Goal: Check status: Check status

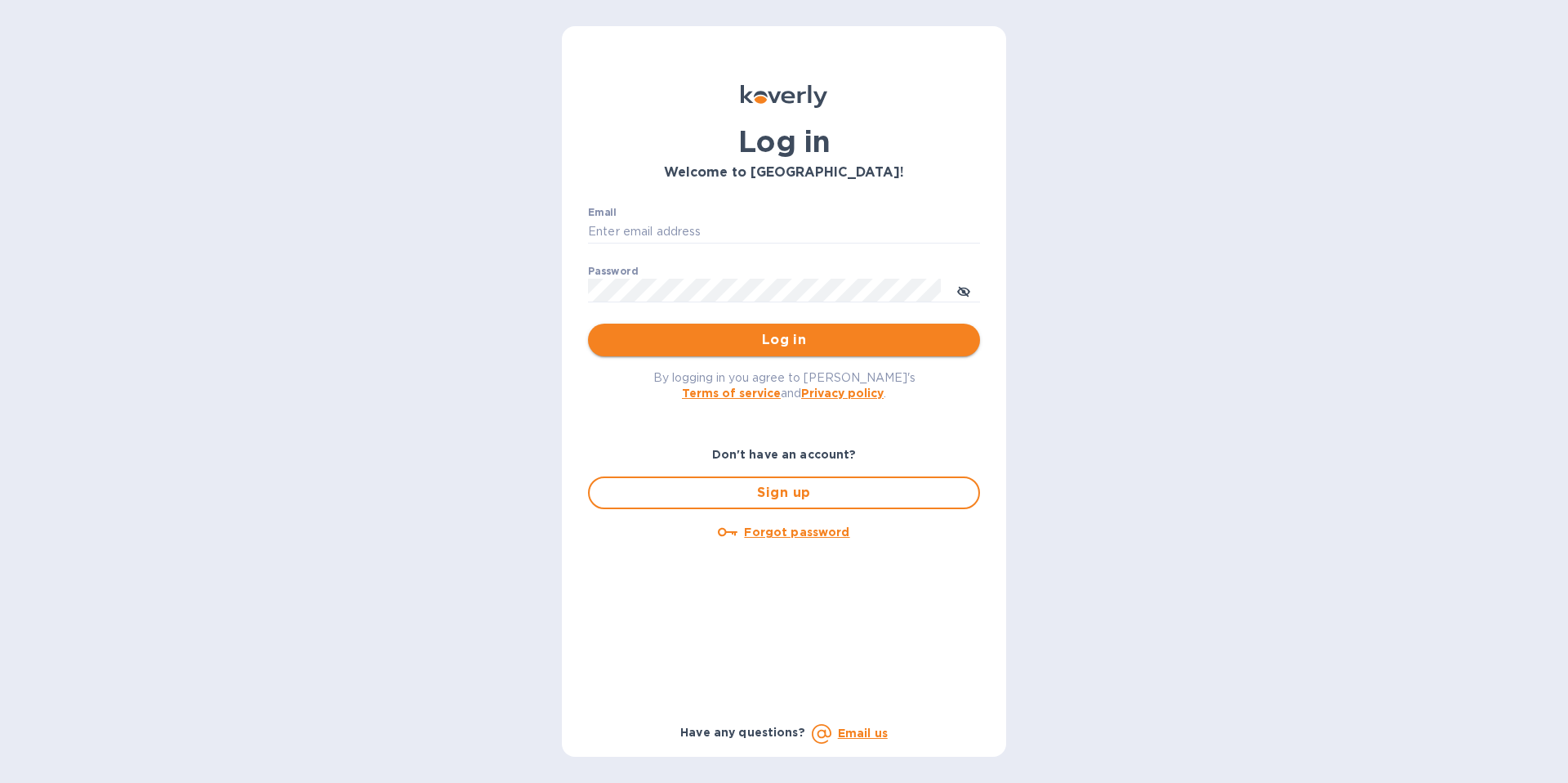
type input "accounting@trinitycb.com"
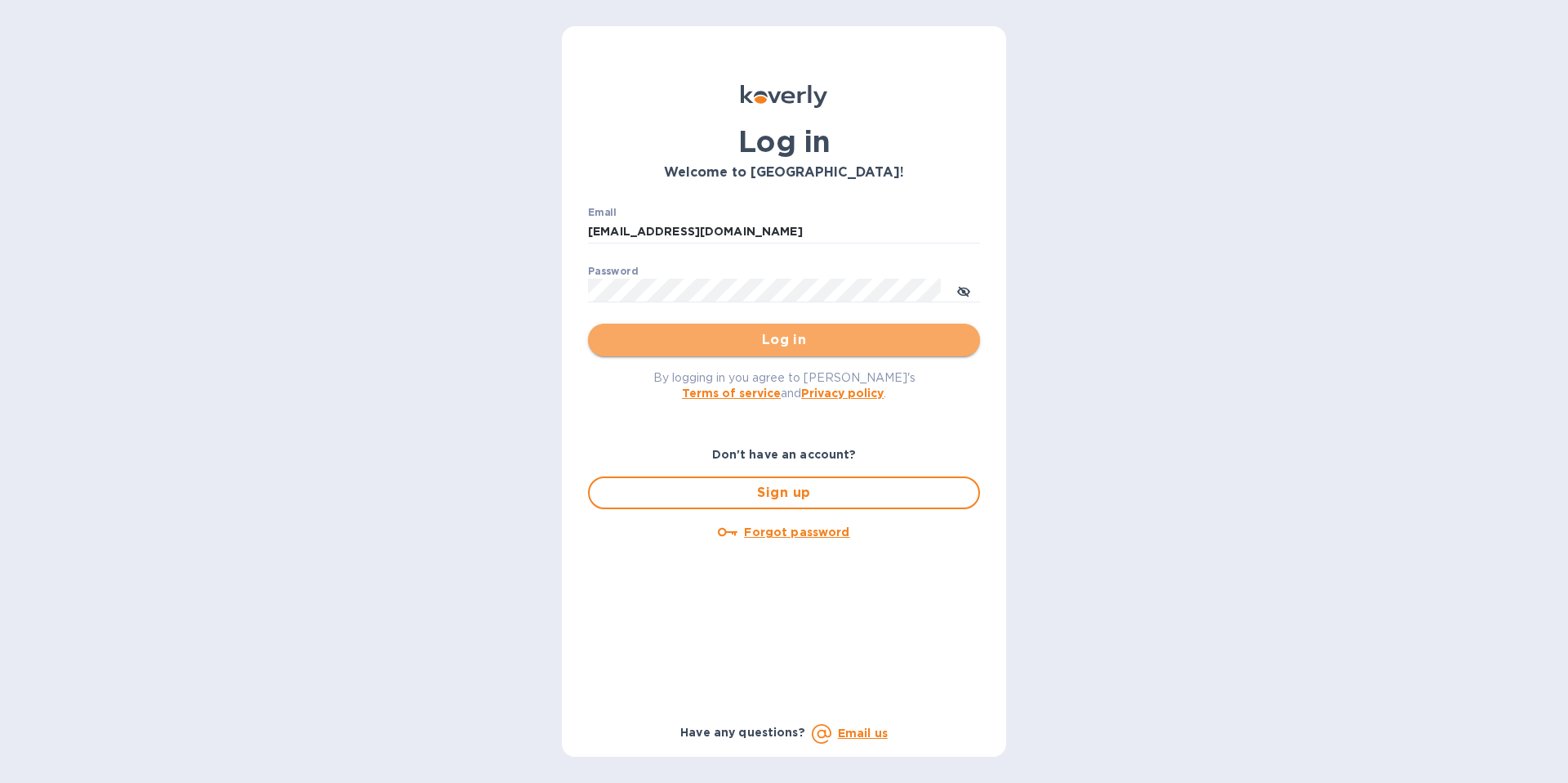
click at [782, 349] on span "Log in" at bounding box center [784, 340] width 366 height 20
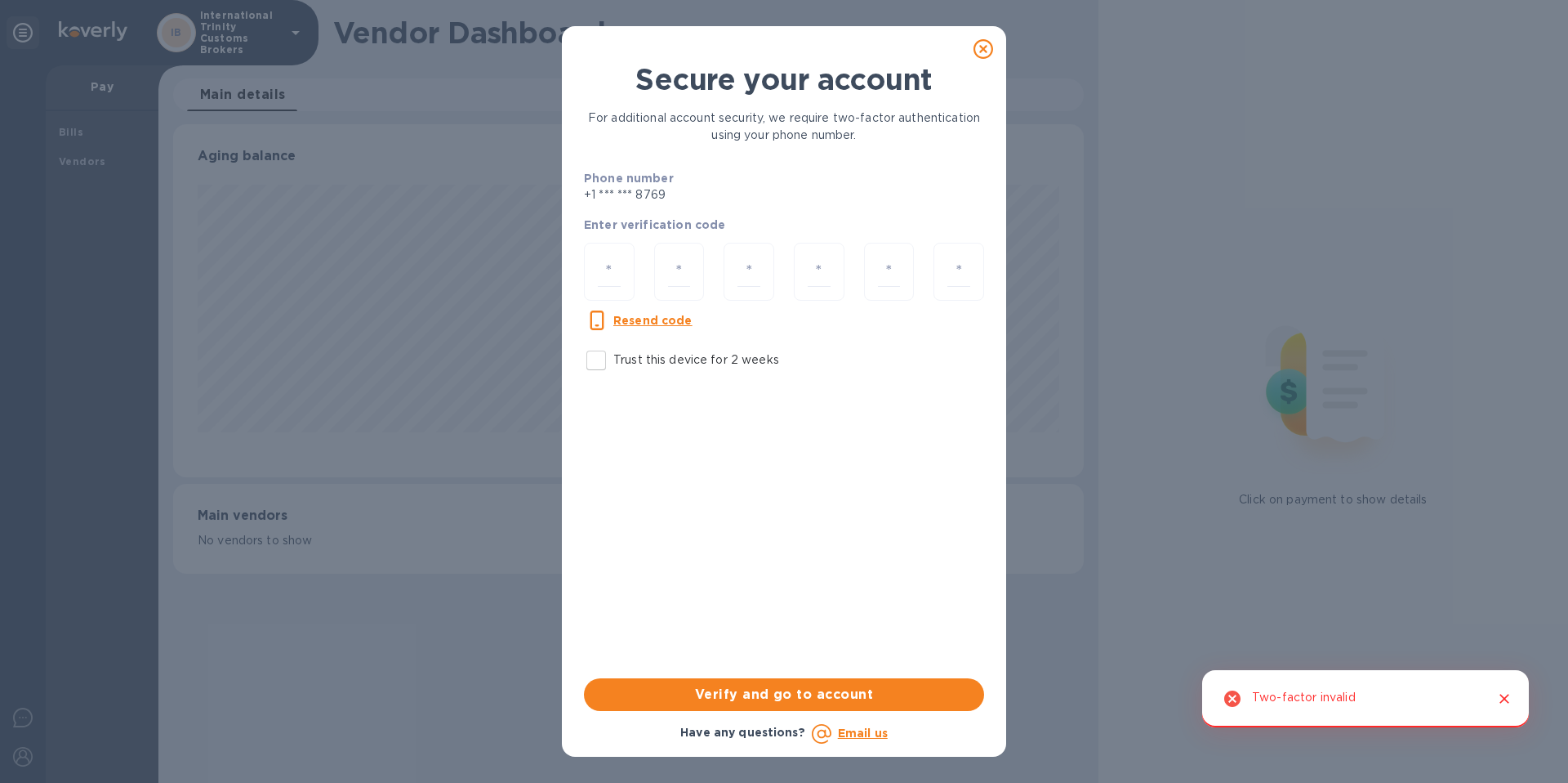
scroll to position [353, 910]
click at [619, 277] on input "number" at bounding box center [609, 271] width 23 height 30
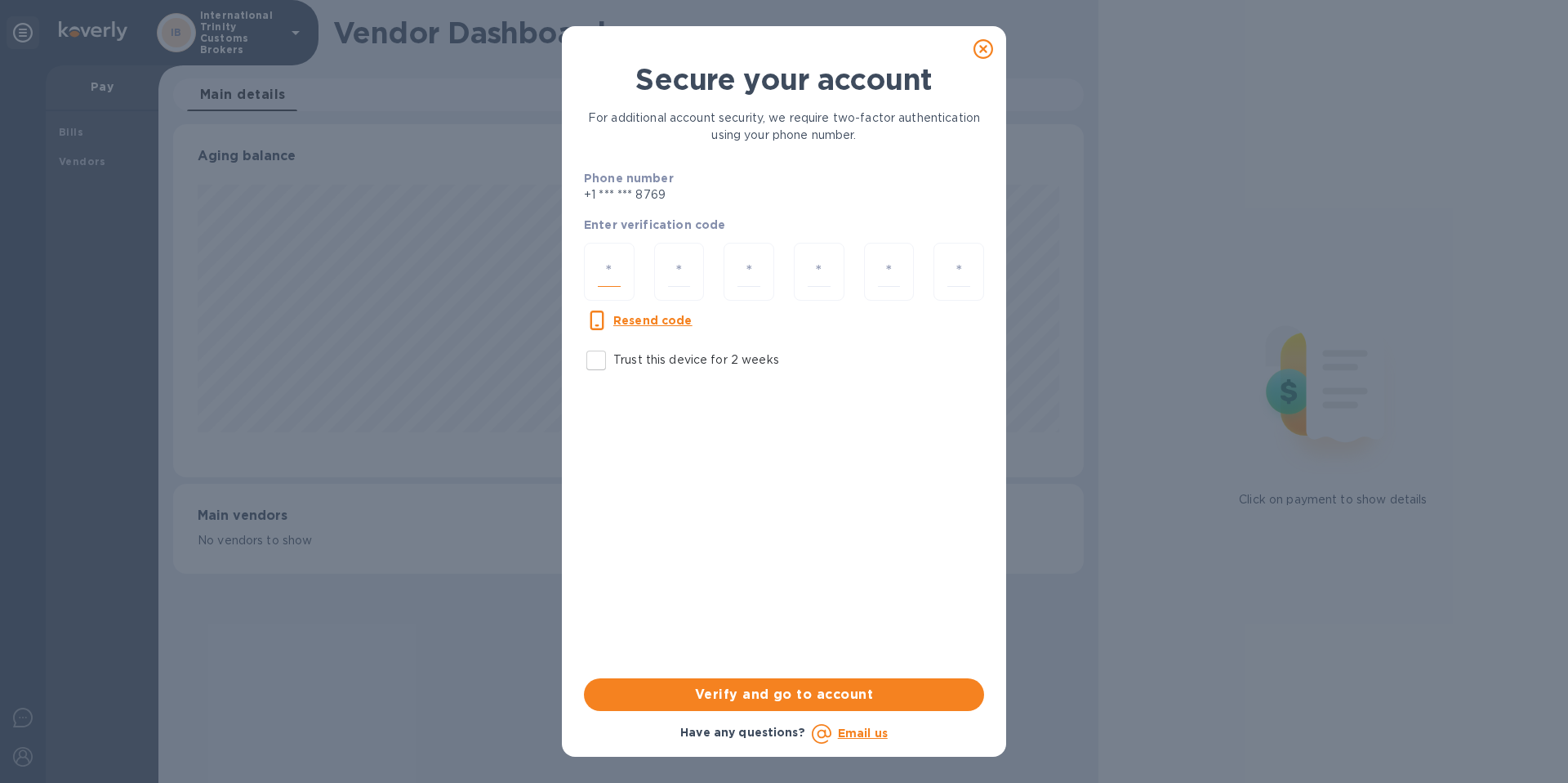
type input "3"
type input "2"
type input "6"
type input "5"
type input "2"
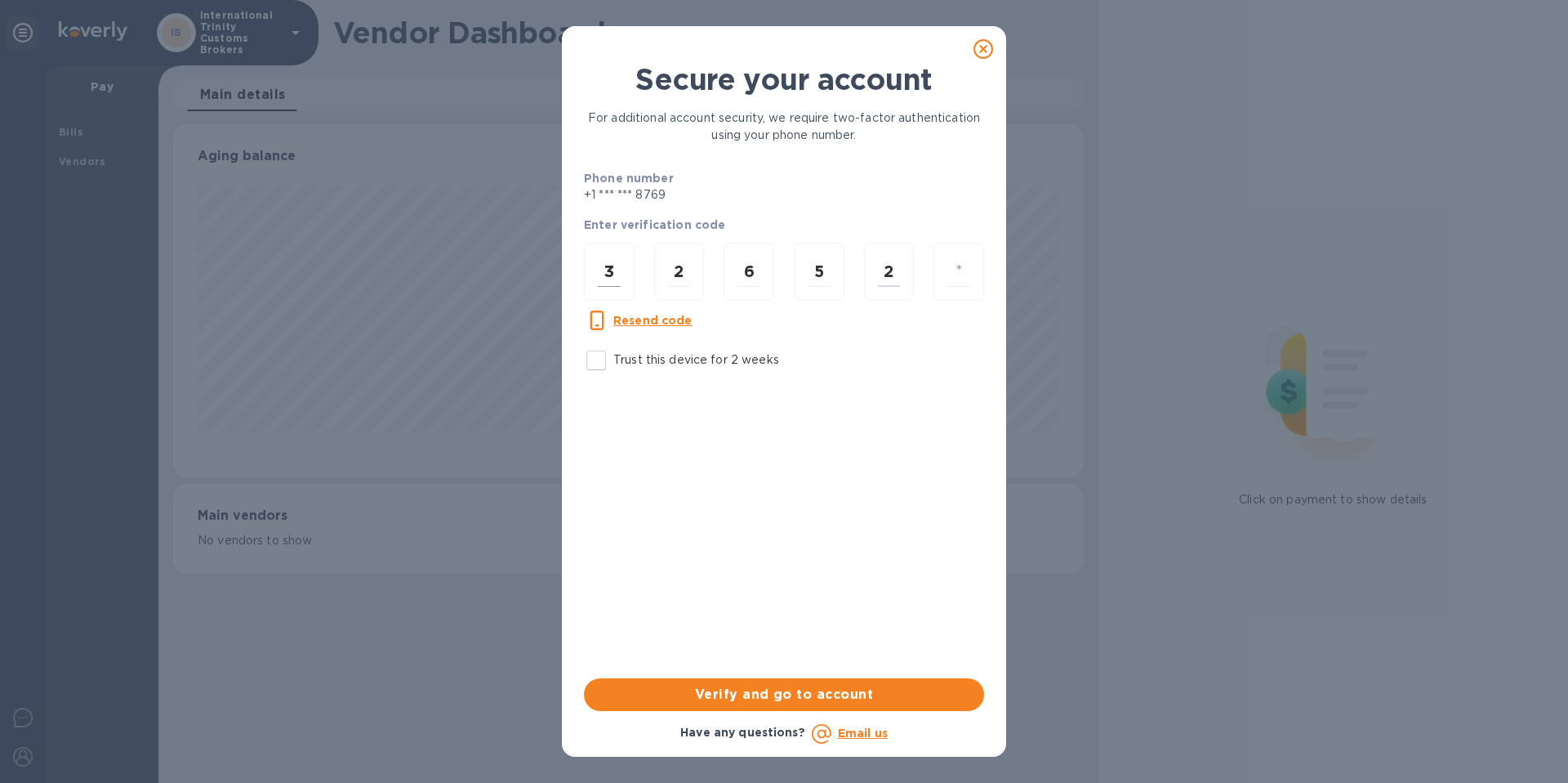
type input "5"
